Goal: Information Seeking & Learning: Learn about a topic

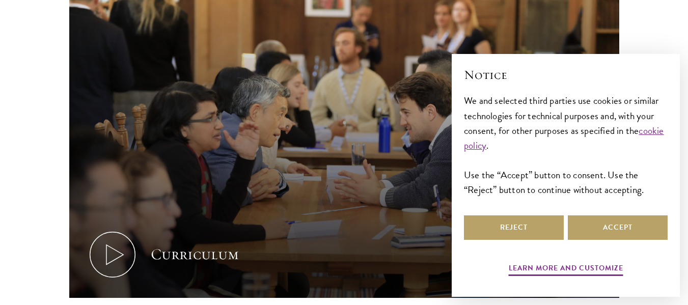
scroll to position [446, 0]
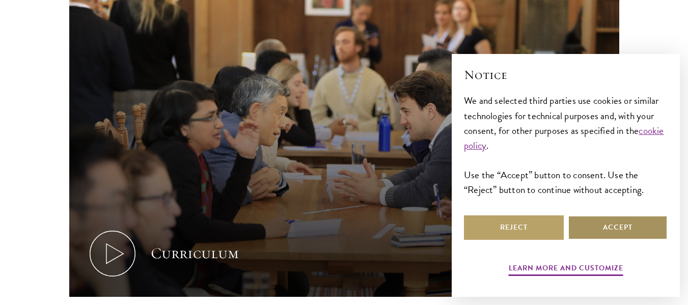
click at [588, 231] on button "Accept" at bounding box center [618, 228] width 100 height 24
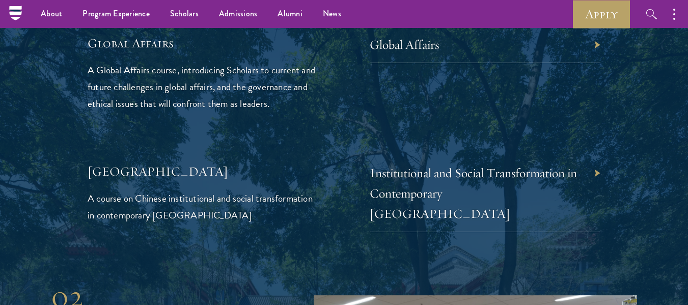
scroll to position [2397, 0]
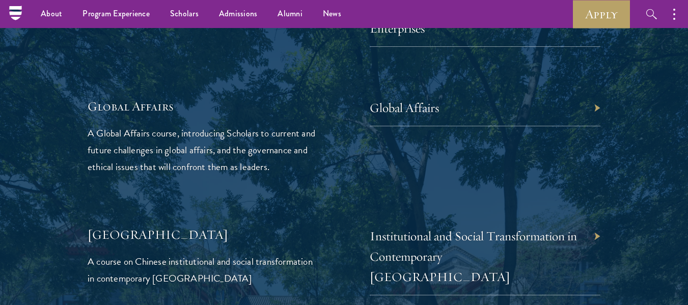
click at [563, 106] on div "Global Affairs" at bounding box center [485, 136] width 231 height 77
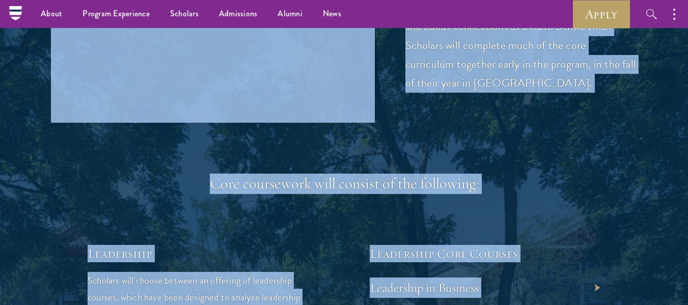
scroll to position [1468, 0]
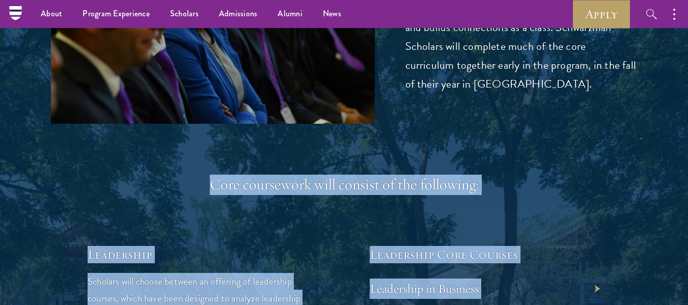
drag, startPoint x: 567, startPoint y: 147, endPoint x: 215, endPoint y: 182, distance: 354.4
copy div "Lore ipsumdolor sita consect ad eli seddoeius: Temporinci Utlabore etdo magnaa …"
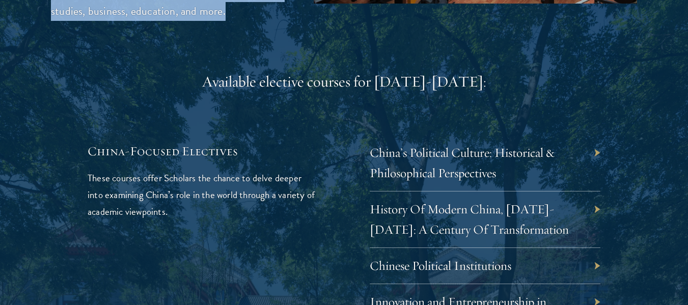
scroll to position [2995, 0]
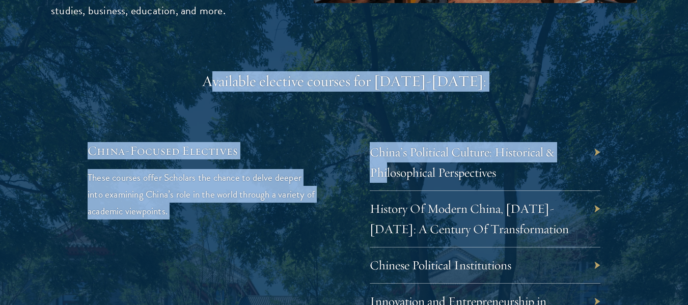
drag, startPoint x: 233, startPoint y: 43, endPoint x: 393, endPoint y: 163, distance: 199.2
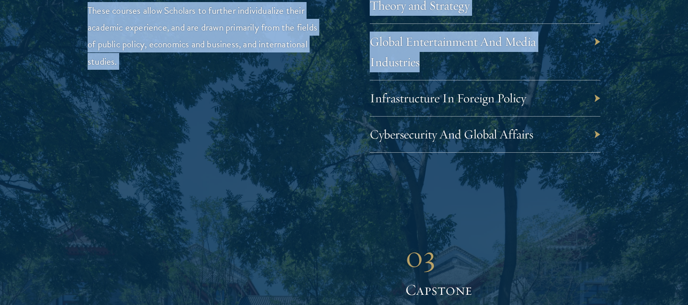
scroll to position [3415, 0]
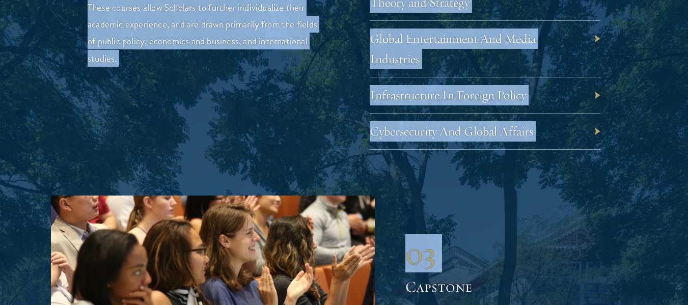
copy div "loremips dolorsit ametcon adi 8165-6747: Elits-Doeiusm Temporinc Utlab etdolor …"
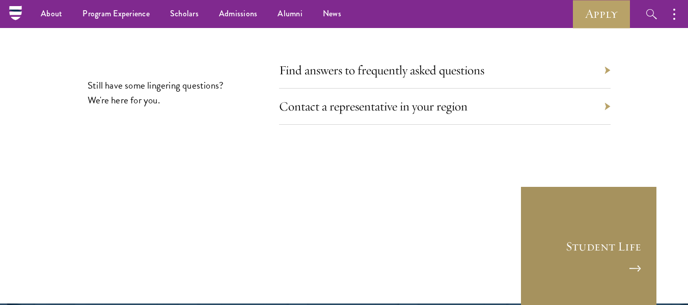
scroll to position [5680, 0]
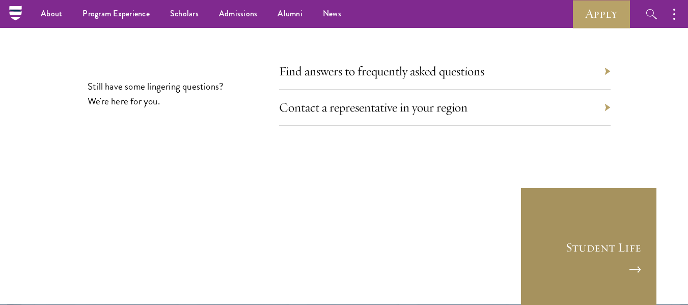
click at [596, 187] on link "Student Life" at bounding box center [589, 256] width 138 height 138
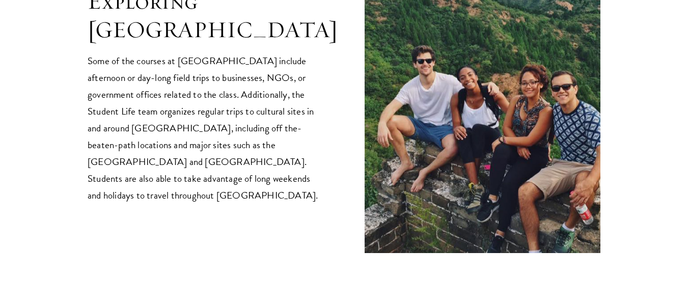
scroll to position [2142, 0]
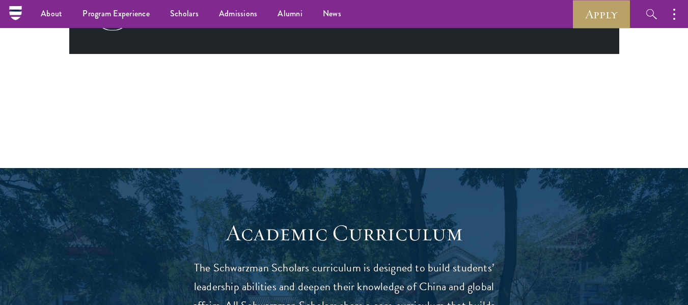
scroll to position [508, 0]
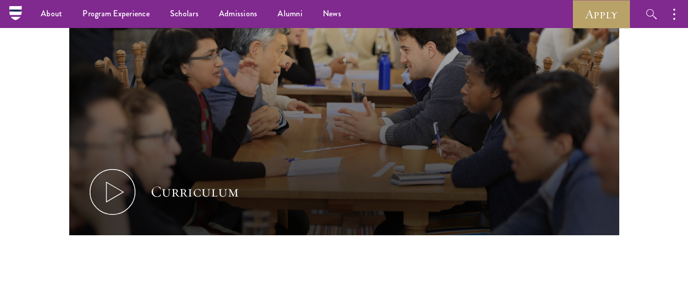
drag, startPoint x: 581, startPoint y: 54, endPoint x: 334, endPoint y: 253, distance: 317.9
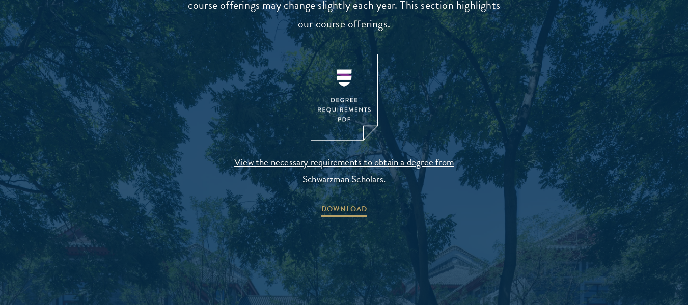
copy main "Academic Curriculum The Schwarzman Scholars curriculum is designed to build stu…"
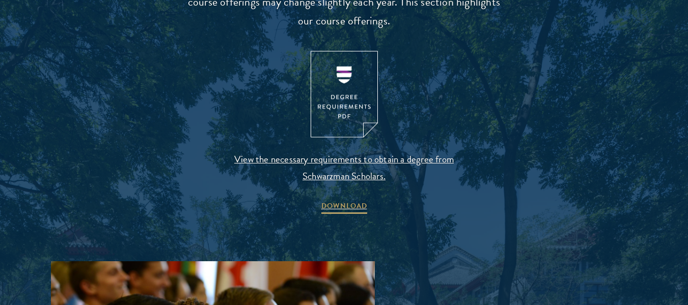
scroll to position [1088, 0]
